Goal: Task Accomplishment & Management: Manage account settings

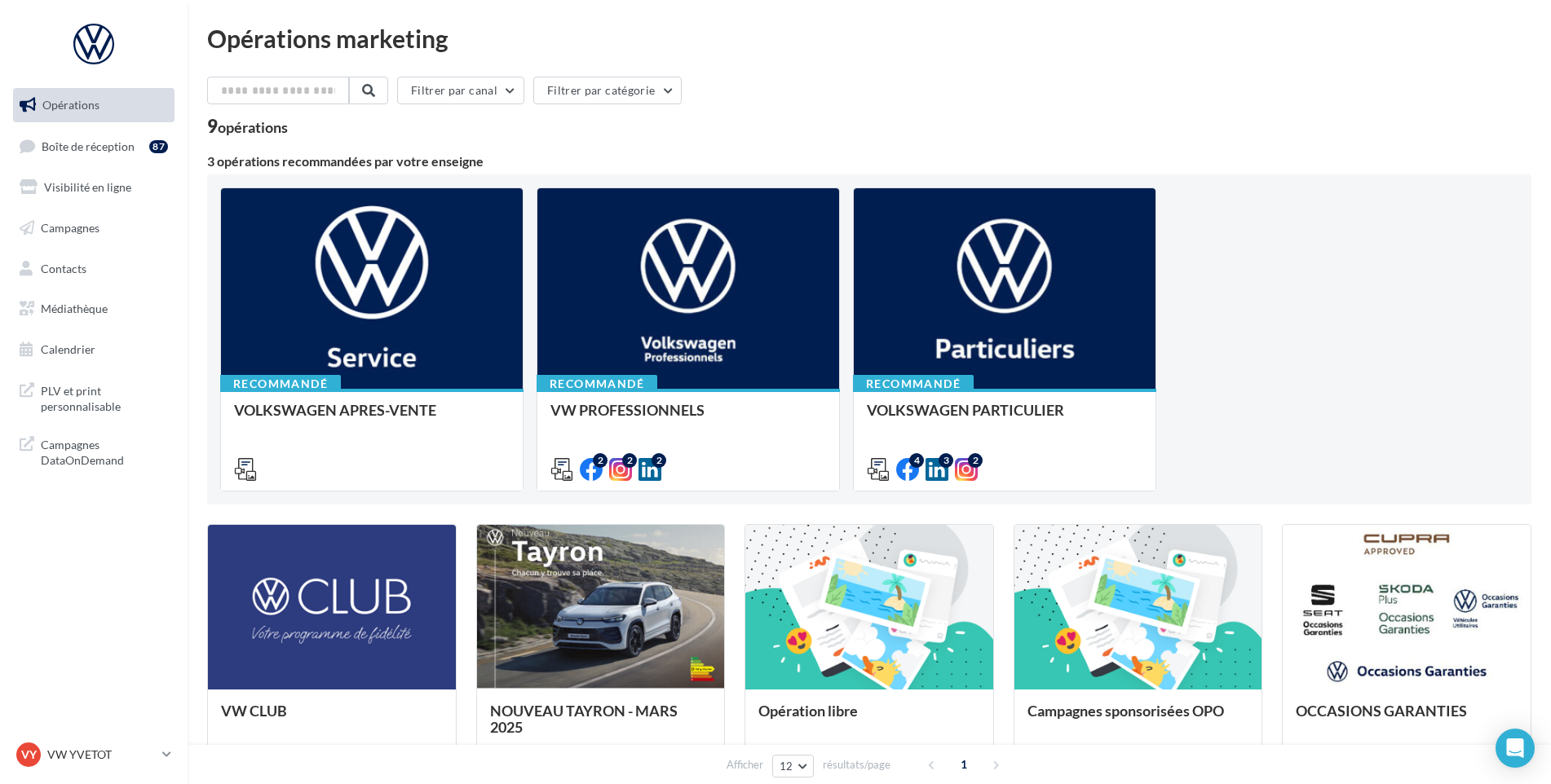
click at [125, 164] on ul "Opérations Boîte de réception 87 Visibilité en ligne Campagnes Contacts Médiath…" at bounding box center [94, 227] width 174 height 292
click at [145, 150] on link "Boîte de réception 87" at bounding box center [94, 146] width 168 height 35
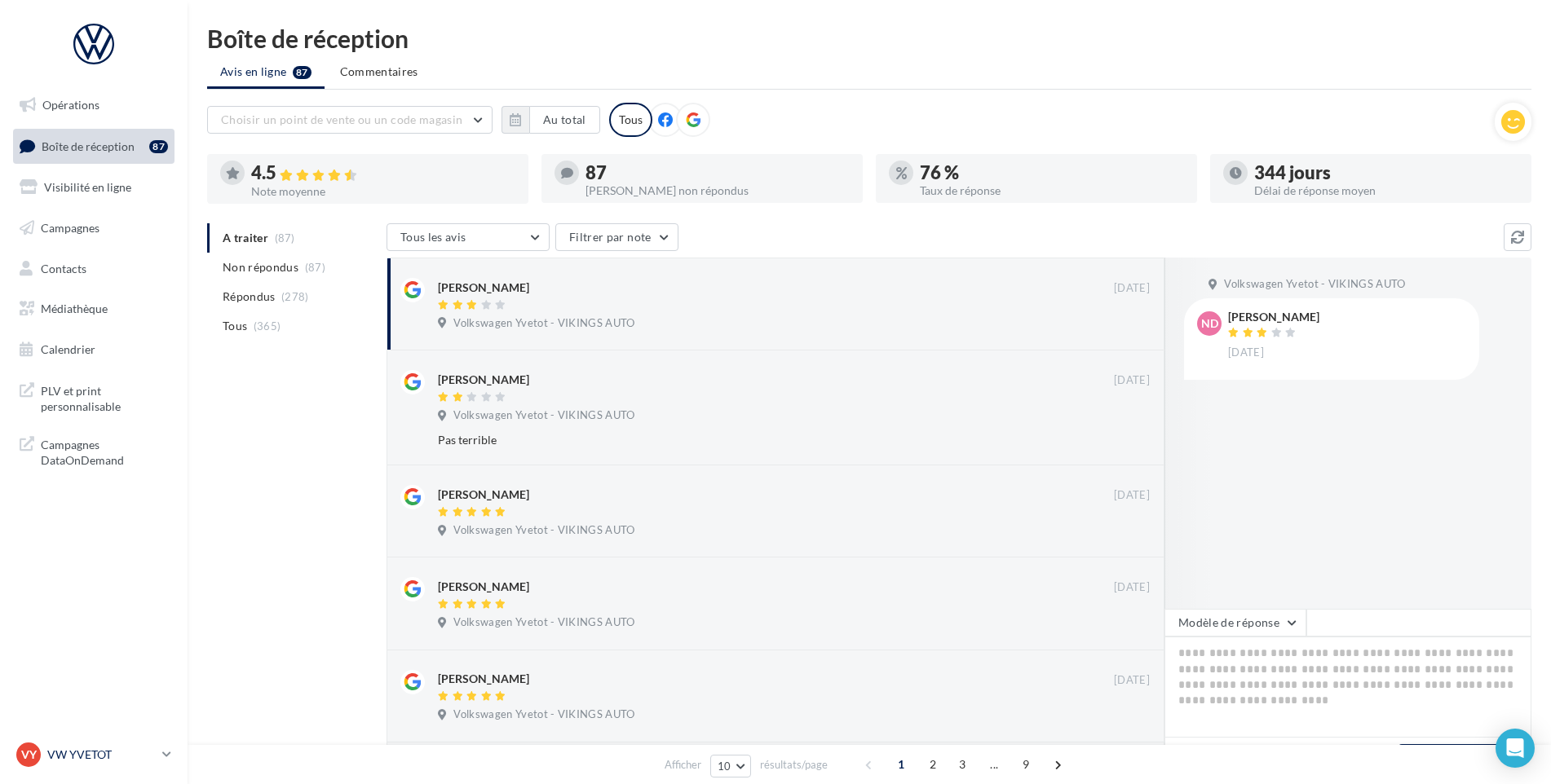
click at [57, 754] on p "VW YVETOT" at bounding box center [102, 755] width 108 height 16
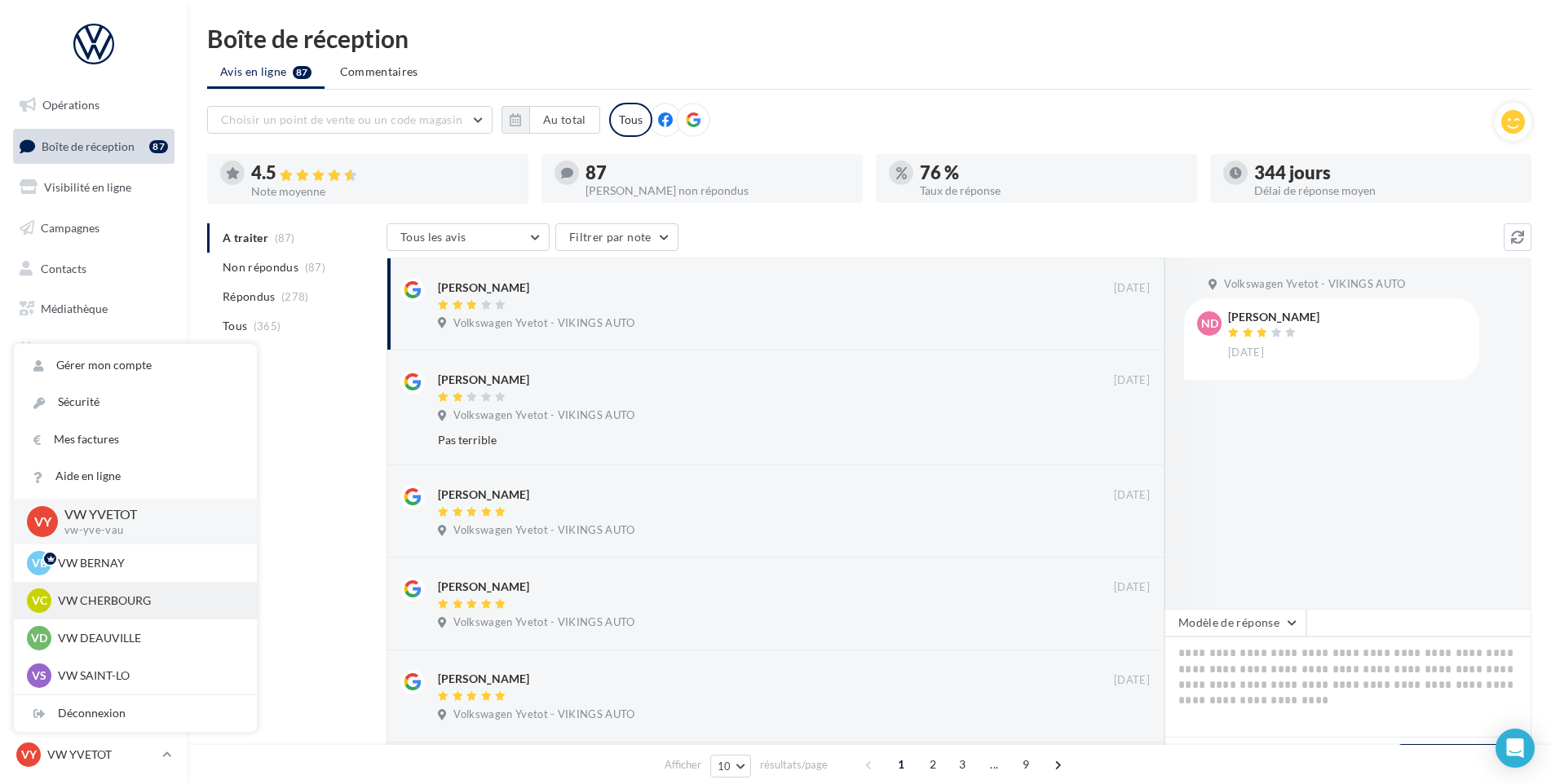
click at [132, 611] on div "VC VW CHERBOURG vw-tour-vau" at bounding box center [136, 601] width 217 height 25
